Goal: Information Seeking & Learning: Compare options

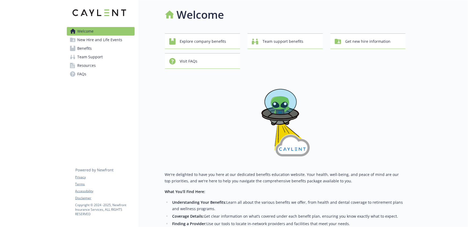
click at [93, 50] on link "Benefits" at bounding box center [101, 48] width 68 height 9
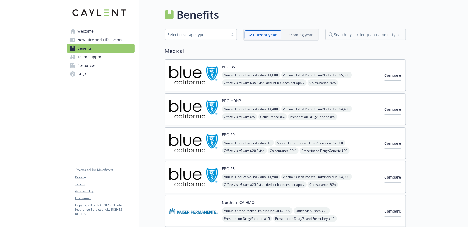
click at [254, 134] on div "EPO 20 Annual Deductible/Individual - $0 Annual Out-of-Pocket Limit/Individual …" at bounding box center [301, 143] width 158 height 23
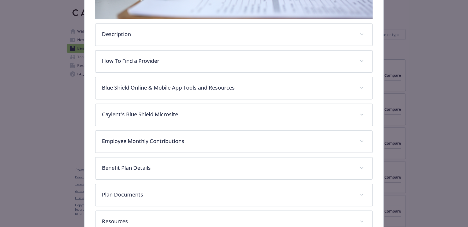
scroll to position [198, 0]
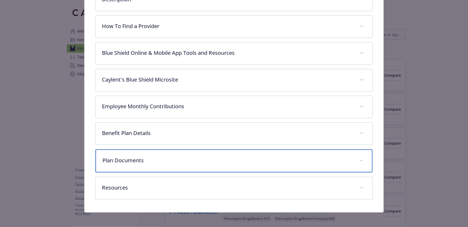
click at [199, 160] on p "Plan Documents" at bounding box center [227, 161] width 250 height 8
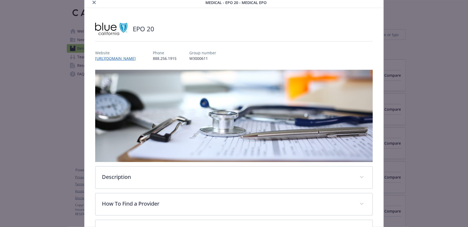
scroll to position [0, 0]
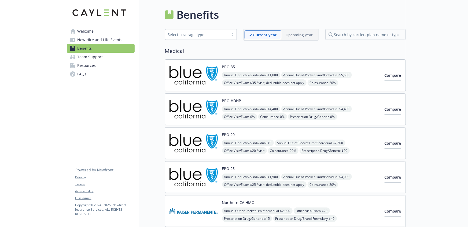
click at [371, 54] on h2 "Medical" at bounding box center [285, 51] width 241 height 8
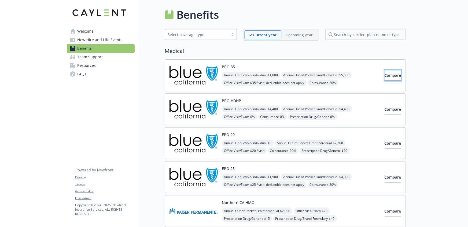
click at [388, 77] on span "Compare" at bounding box center [392, 75] width 17 height 5
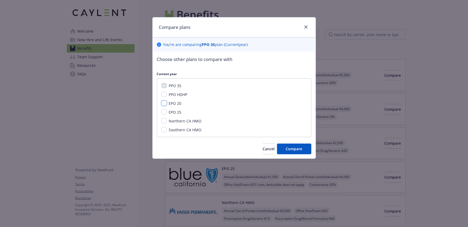
click at [163, 102] on input "EPO 20" at bounding box center [163, 103] width 5 height 5
checkbox input "true"
click at [165, 114] on input "EPO 25" at bounding box center [163, 112] width 5 height 5
checkbox input "true"
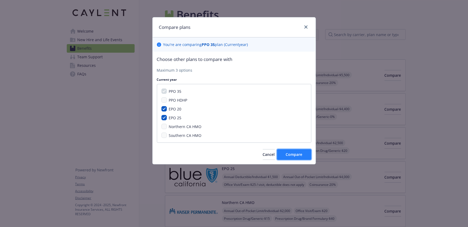
click at [291, 152] on span "Compare" at bounding box center [294, 154] width 17 height 5
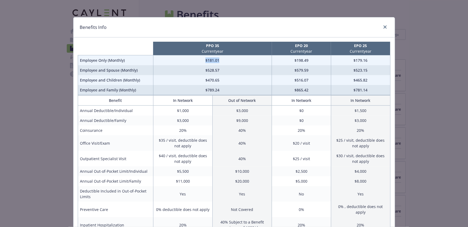
drag, startPoint x: 200, startPoint y: 61, endPoint x: 226, endPoint y: 59, distance: 26.3
click at [226, 59] on td "$181.01" at bounding box center [212, 60] width 118 height 10
click at [209, 66] on td "$528.57" at bounding box center [212, 70] width 118 height 10
click at [202, 63] on td "$181.01" at bounding box center [212, 60] width 118 height 10
drag, startPoint x: 114, startPoint y: 61, endPoint x: 147, endPoint y: 62, distance: 33.0
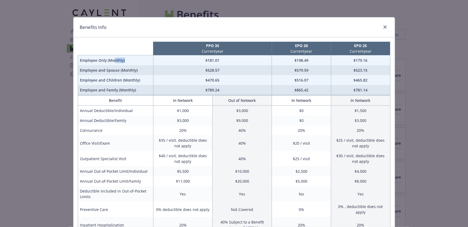
click at [147, 62] on td "Employee Only (Monthly)" at bounding box center [115, 60] width 75 height 10
click at [187, 64] on td "$181.01" at bounding box center [212, 60] width 118 height 10
drag, startPoint x: 204, startPoint y: 62, endPoint x: 227, endPoint y: 62, distance: 23.8
click at [227, 62] on td "$181.01" at bounding box center [212, 60] width 118 height 10
click at [210, 64] on td "$181.01" at bounding box center [212, 60] width 118 height 10
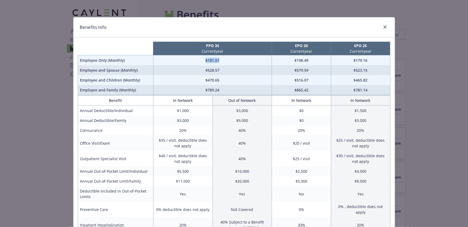
drag, startPoint x: 196, startPoint y: 62, endPoint x: 224, endPoint y: 62, distance: 28.1
click at [224, 62] on td "$181.01" at bounding box center [212, 60] width 118 height 10
click at [223, 61] on td "$181.01" at bounding box center [212, 60] width 118 height 10
drag, startPoint x: 218, startPoint y: 61, endPoint x: 201, endPoint y: 58, distance: 16.8
click at [201, 58] on td "$181.01" at bounding box center [212, 60] width 118 height 10
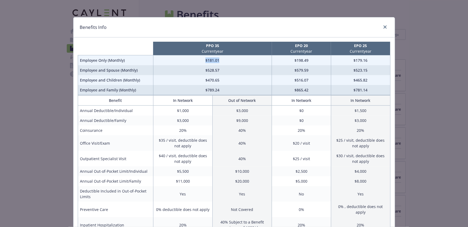
click at [214, 61] on td "$181.01" at bounding box center [212, 60] width 118 height 10
drag, startPoint x: 203, startPoint y: 59, endPoint x: 223, endPoint y: 59, distance: 20.4
click at [223, 59] on td "$181.01" at bounding box center [212, 60] width 118 height 10
click at [190, 64] on td "$181.01" at bounding box center [212, 60] width 118 height 10
drag, startPoint x: 171, startPoint y: 110, endPoint x: 203, endPoint y: 110, distance: 31.6
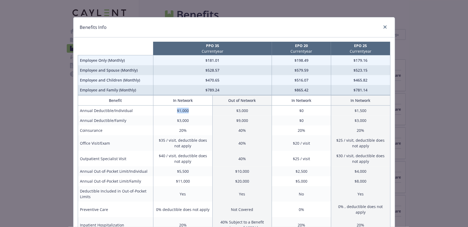
click at [203, 110] on td "$1,000" at bounding box center [182, 111] width 59 height 10
click at [228, 110] on td "$3,000" at bounding box center [241, 111] width 59 height 10
